Goal: Navigation & Orientation: Find specific page/section

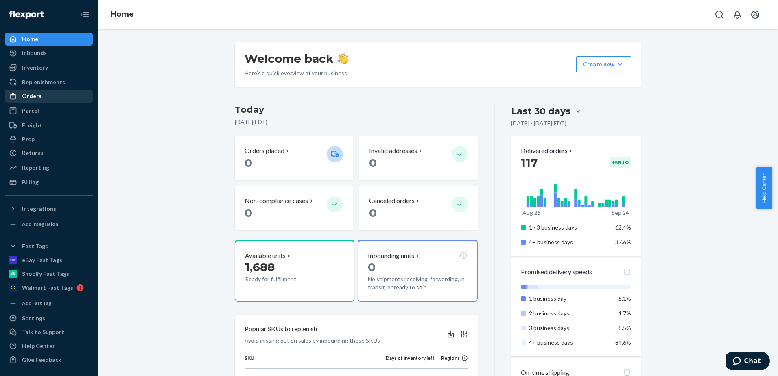
click at [44, 96] on div "Orders" at bounding box center [49, 95] width 86 height 11
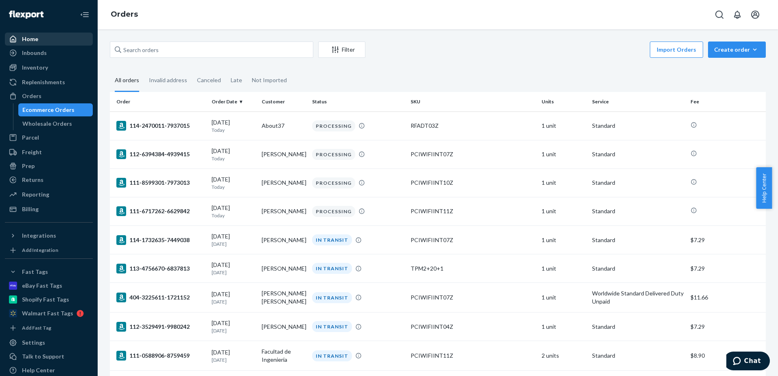
click at [35, 41] on div "Home" at bounding box center [30, 39] width 16 height 8
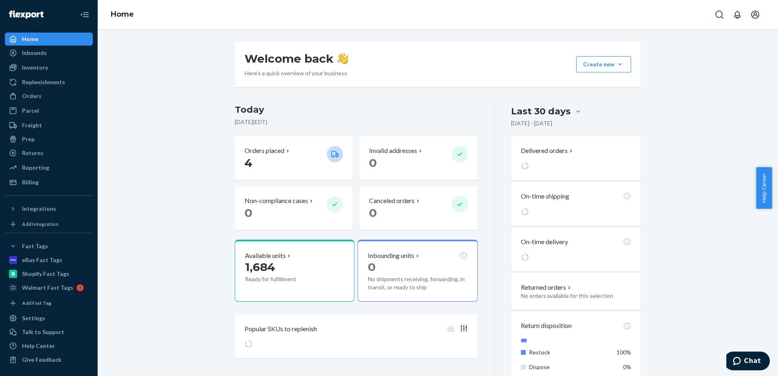
click at [654, 119] on div "Welcome back Here’s a quick overview of your business Create new Create new inb…" at bounding box center [438, 210] width 668 height 339
